Goal: Task Accomplishment & Management: Manage account settings

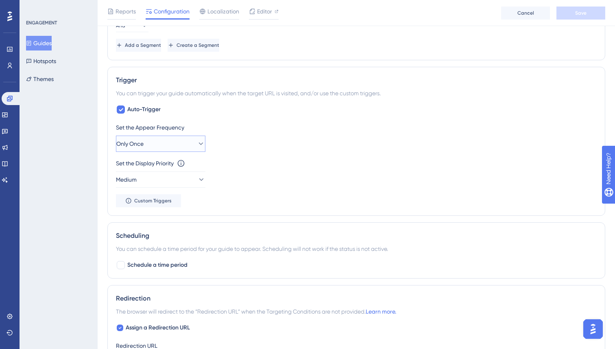
click at [173, 144] on button "Only Once" at bounding box center [161, 143] width 90 height 16
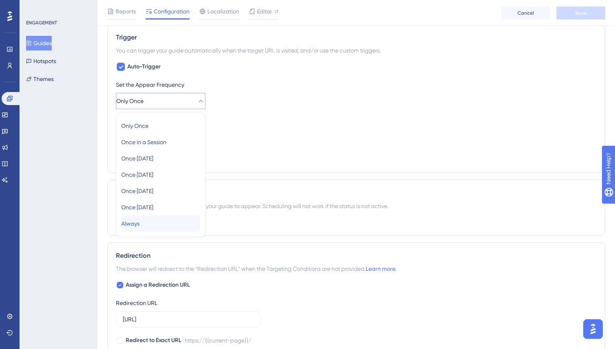
click at [140, 226] on span "Always" at bounding box center [130, 223] width 18 height 10
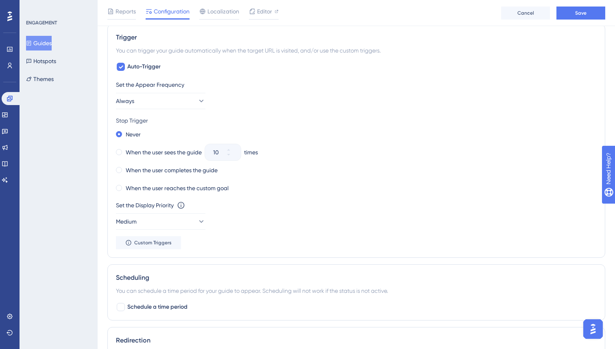
click at [270, 116] on div "Stop Trigger" at bounding box center [356, 121] width 481 height 10
click at [117, 173] on div "When the user completes the guide" at bounding box center [167, 169] width 102 height 11
click at [105, 176] on div "Performance Users Engagement Widgets Feedback Product Updates Knowledge Base AI…" at bounding box center [357, 30] width 518 height 1093
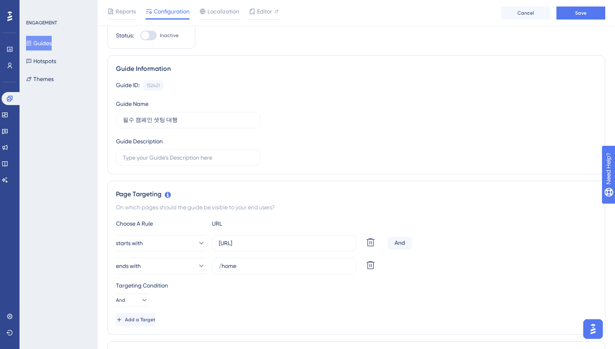
scroll to position [30, 0]
click at [395, 210] on div "On which pages should the guide be visible to your end users?" at bounding box center [356, 208] width 481 height 10
click at [370, 243] on icon at bounding box center [371, 242] width 8 height 8
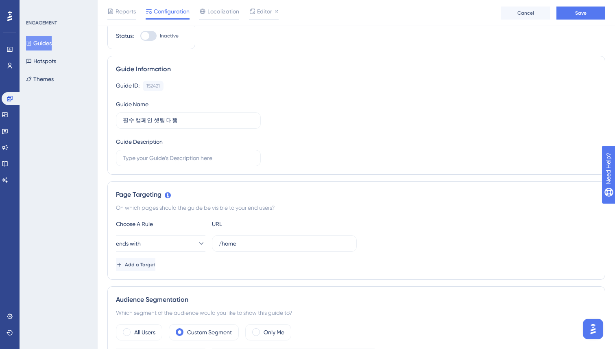
click at [363, 184] on div "Page Targeting On which pages should the guide be visible to your end users? Ch…" at bounding box center [356, 230] width 498 height 98
click at [272, 241] on input "/home" at bounding box center [284, 243] width 131 height 9
type input "/home/"
click at [481, 116] on div "Guide ID: 152421 Copy Guide Name 필수 캠페인 셋팅 대행 Guide Description" at bounding box center [356, 123] width 481 height 85
click at [568, 17] on button "Save" at bounding box center [581, 13] width 49 height 13
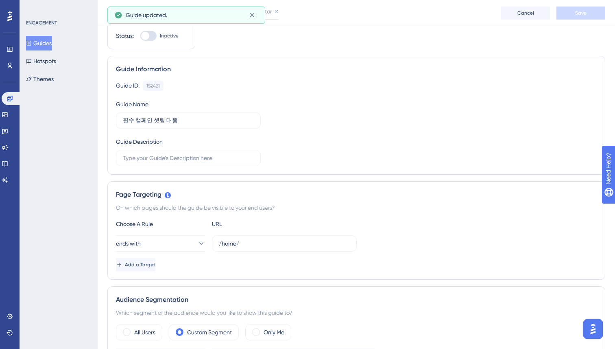
click at [432, 171] on div "Guide Information Guide ID: 152421 Copy Guide Name 필수 캠페인 셋팅 대행 Guide Descripti…" at bounding box center [356, 115] width 498 height 119
click at [124, 120] on input "필수 캠페인 셋팅 대행" at bounding box center [188, 120] width 131 height 9
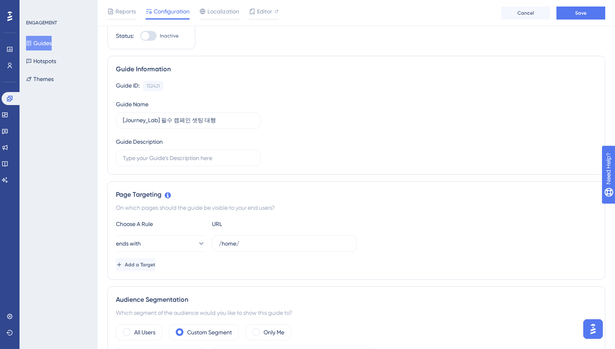
click at [301, 127] on div "Guide ID: 152421 Copy Guide Name [Journey_Lab] 필수 캠페인 셋팅 대행 Guide Description" at bounding box center [356, 123] width 481 height 85
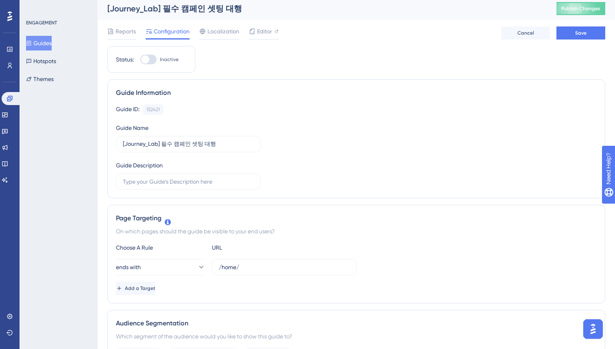
scroll to position [0, 0]
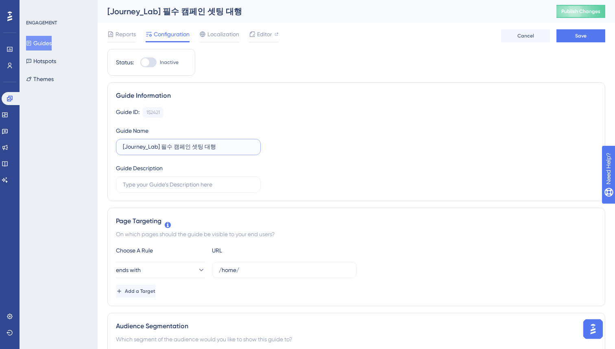
click at [195, 146] on input "[Journey_Lab] 필수 캠페인 셋팅 대행" at bounding box center [188, 146] width 131 height 9
click at [388, 148] on div "Guide ID: 152421 Copy Guide Name [Journey_Lab] 필수 캠페인 세팅 대행 Guide Description" at bounding box center [356, 149] width 481 height 85
click at [383, 147] on div "Guide ID: 152421 Copy Guide Name [Journey_Lab] 필수 캠페인 세팅 대행 Guide Description" at bounding box center [356, 149] width 481 height 85
click at [378, 150] on div "Guide ID: 152421 Copy Guide Name [Journey_Lab] 필수 캠페인 세팅 대행 Guide Description" at bounding box center [356, 149] width 481 height 85
click at [567, 38] on button "Save" at bounding box center [581, 35] width 49 height 13
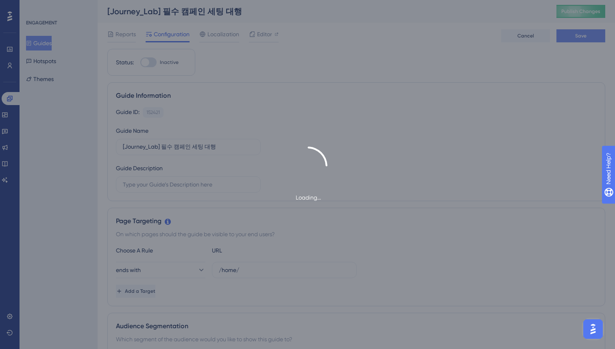
type input "[Journey_Lab] 필수 캠페인 세팅 대행-1"
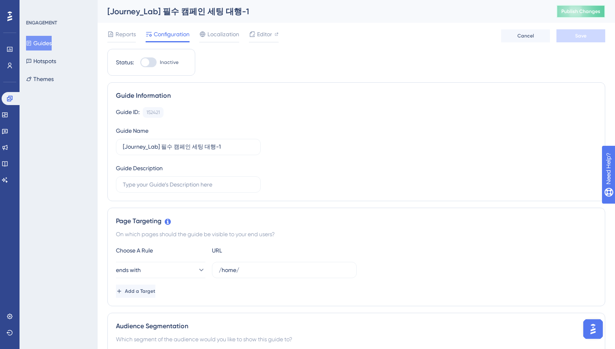
click at [577, 13] on span "Publish Changes" at bounding box center [580, 11] width 39 height 7
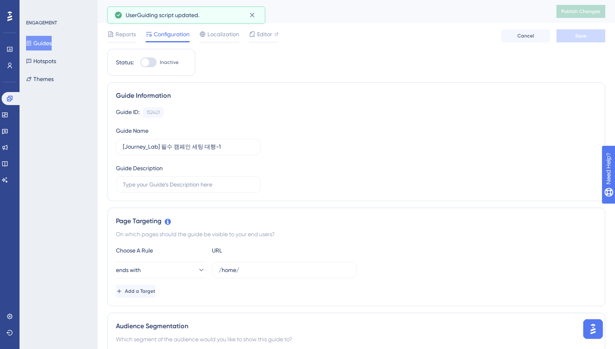
click at [374, 91] on div "Guide Information" at bounding box center [356, 96] width 481 height 10
